Goal: Task Accomplishment & Management: Manage account settings

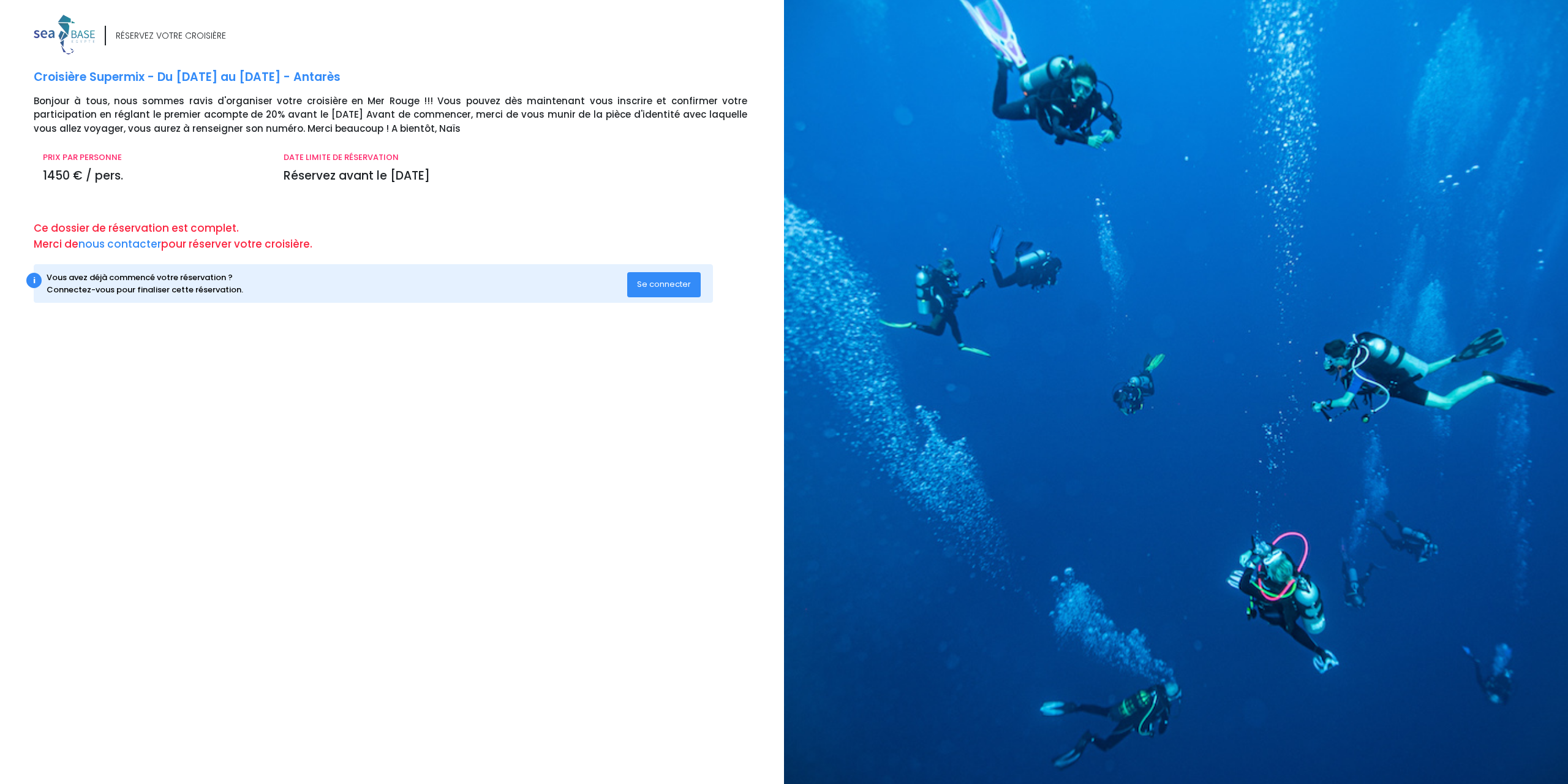
click at [274, 74] on p "Croisière Supermix - Du 22/11/2025 au 29/11/2025 - Antarès" at bounding box center [404, 77] width 741 height 18
click at [638, 290] on button "Se connecter" at bounding box center [663, 284] width 73 height 24
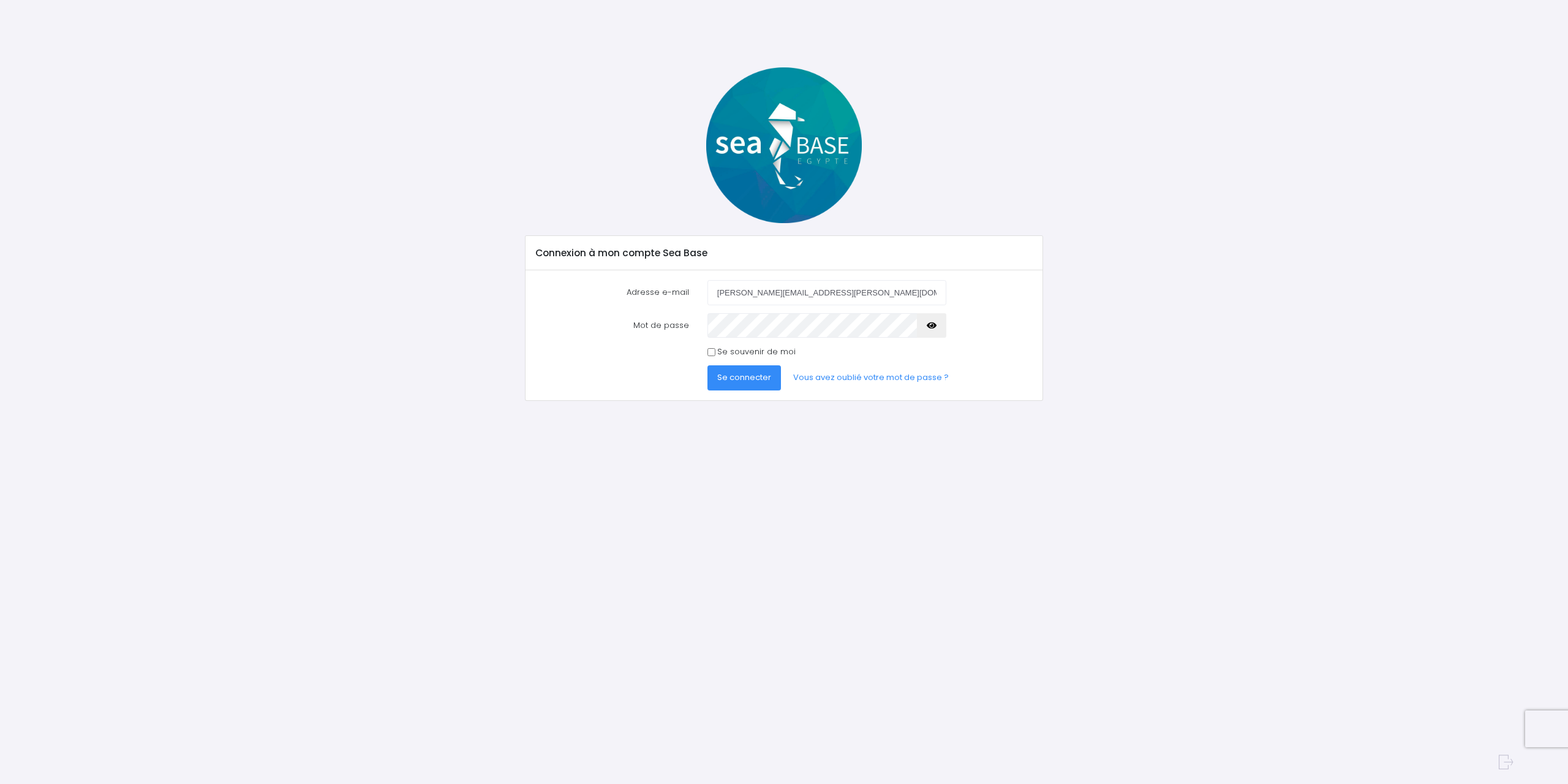
type input "[PERSON_NAME][EMAIL_ADDRESS][PERSON_NAME][DOMAIN_NAME]"
drag, startPoint x: 709, startPoint y: 348, endPoint x: 716, endPoint y: 357, distance: 11.4
click at [709, 348] on div "Se souvenir de moi" at bounding box center [827, 351] width 239 height 12
click at [724, 356] on label "Se souvenir de moi" at bounding box center [756, 351] width 79 height 12
click at [715, 356] on input "Se souvenir de moi" at bounding box center [711, 352] width 8 height 8
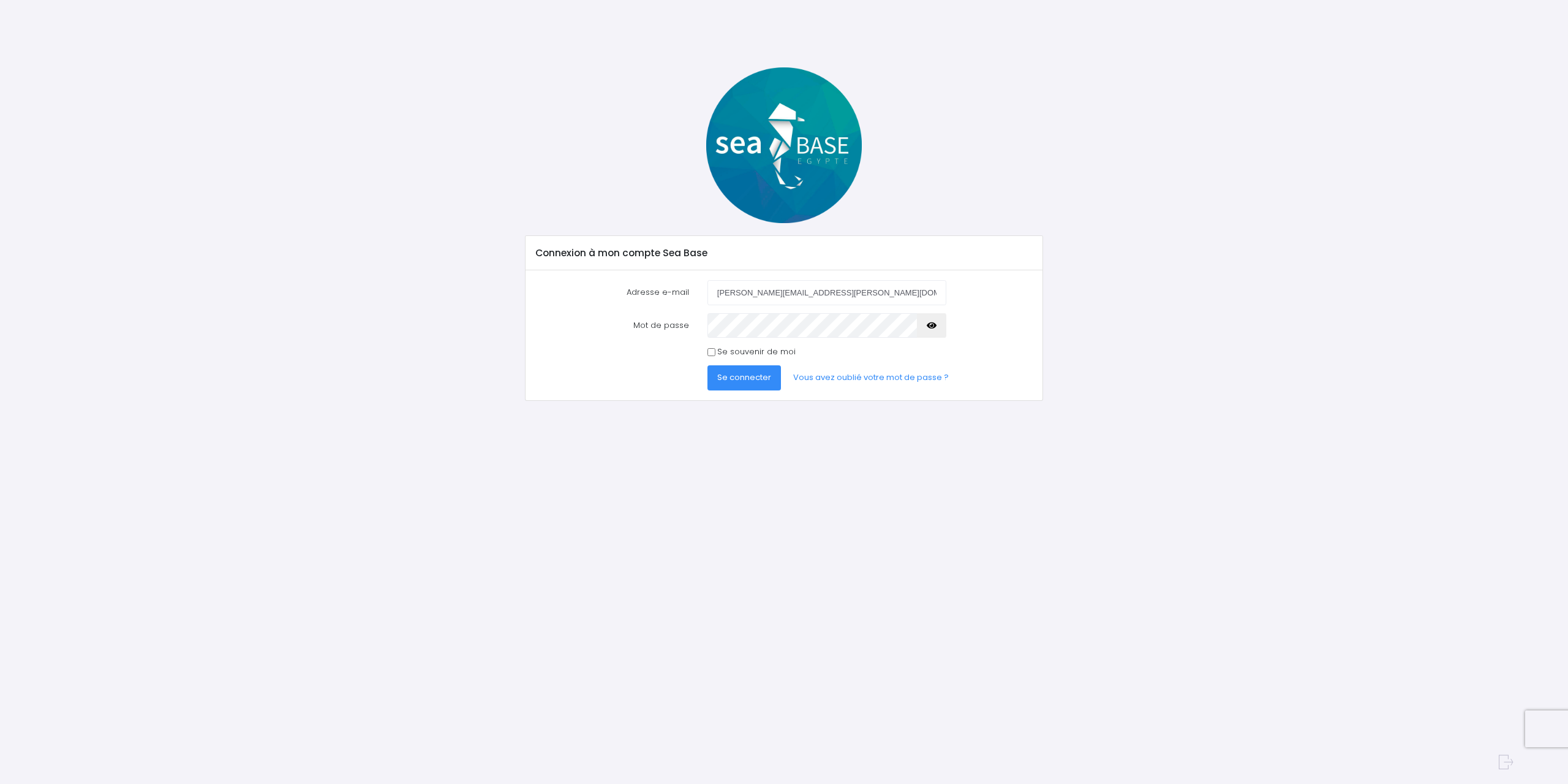
checkbox input "true"
click at [731, 383] on span "Se connecter" at bounding box center [744, 377] width 54 height 11
click at [707, 377] on button "Se connecter" at bounding box center [744, 389] width 73 height 24
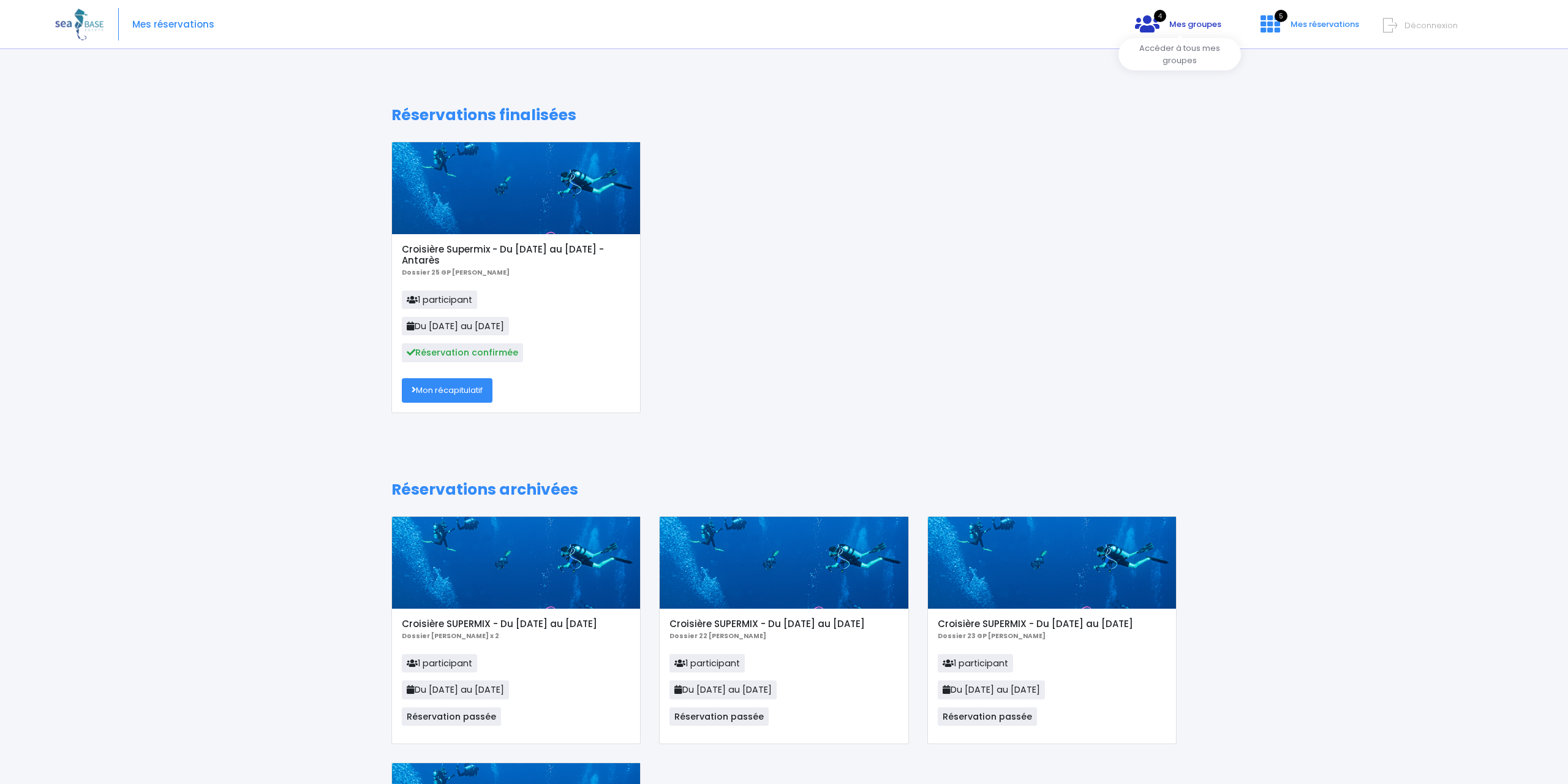
click at [1192, 28] on span "Mes groupes" at bounding box center [1195, 24] width 52 height 11
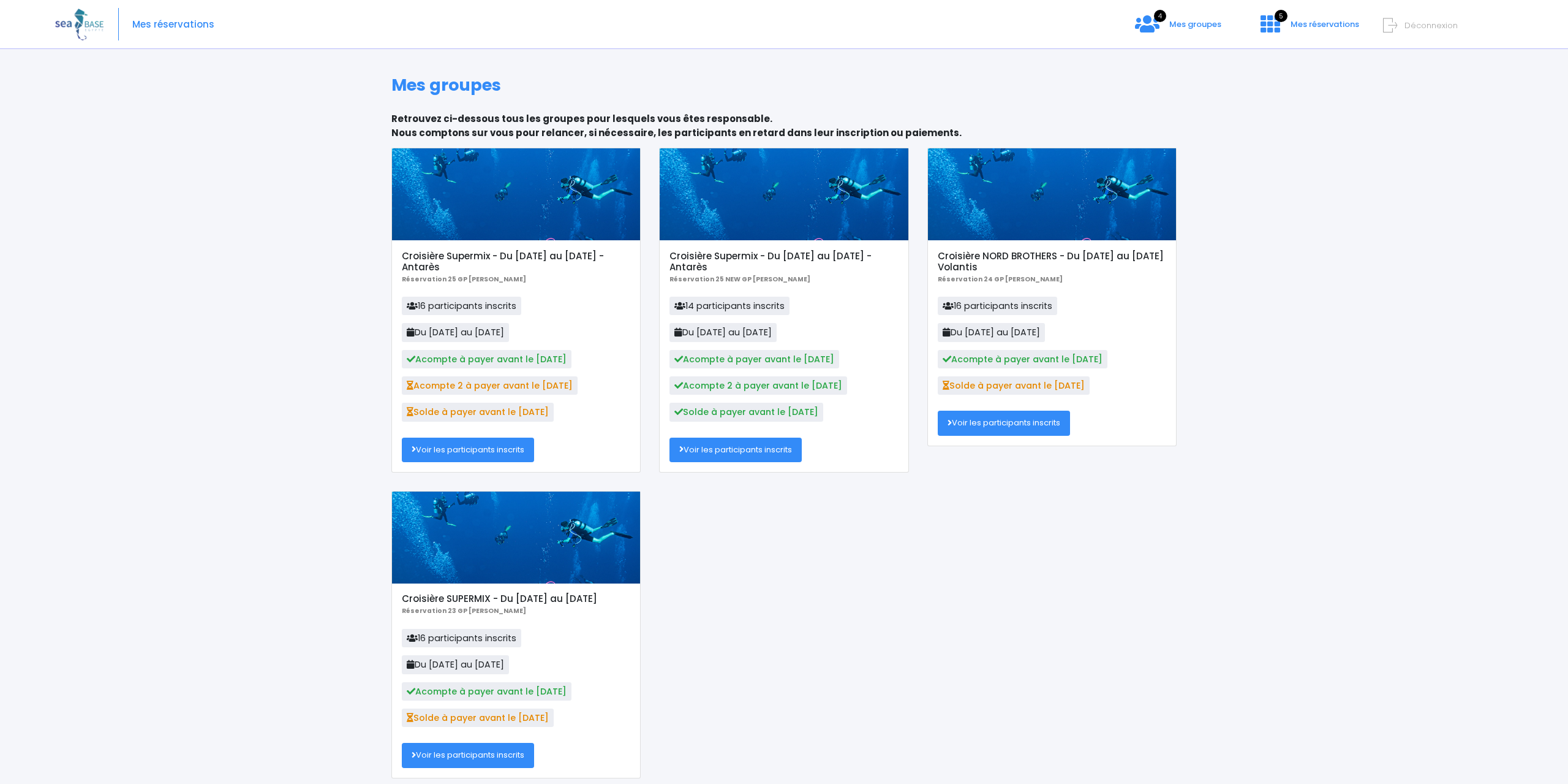
click at [472, 450] on link "Voir les participants inscrits" at bounding box center [468, 449] width 132 height 24
